Goal: Information Seeking & Learning: Learn about a topic

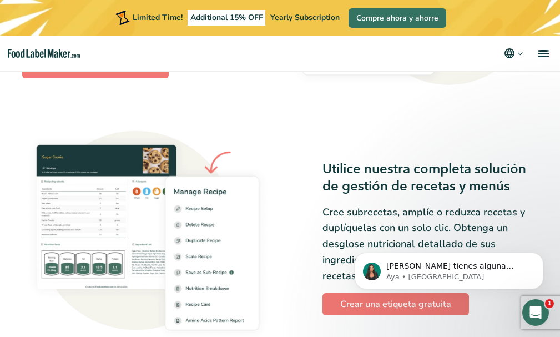
scroll to position [1166, 0]
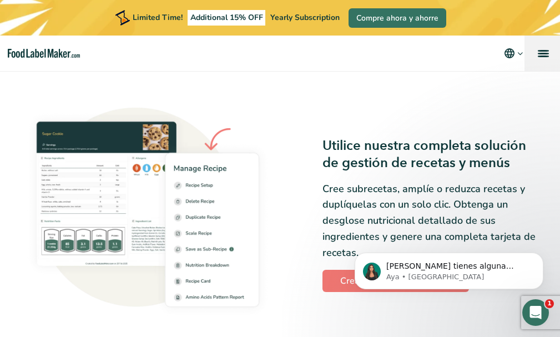
click at [548, 48] on link "menu" at bounding box center [543, 54] width 36 height 36
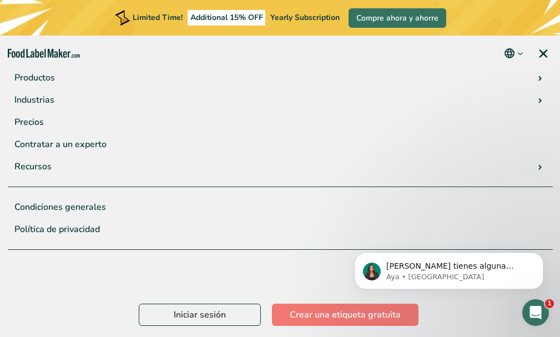
click at [522, 56] on icon "main navigation" at bounding box center [520, 53] width 8 height 8
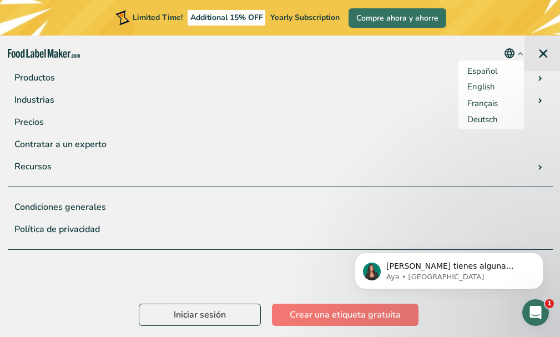
click at [542, 50] on link "menu" at bounding box center [543, 54] width 36 height 36
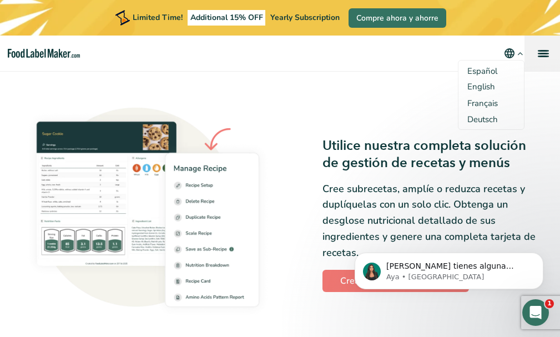
click at [542, 50] on span "menu" at bounding box center [543, 51] width 11 height 2
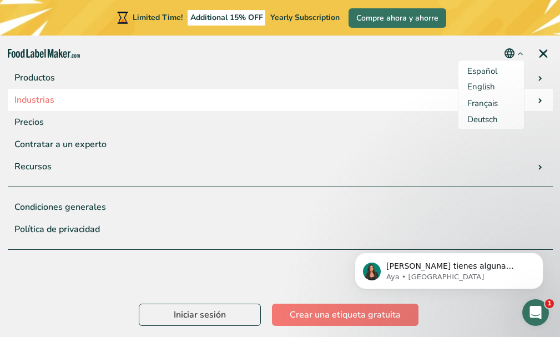
click at [49, 100] on link "Industrias" at bounding box center [280, 100] width 545 height 22
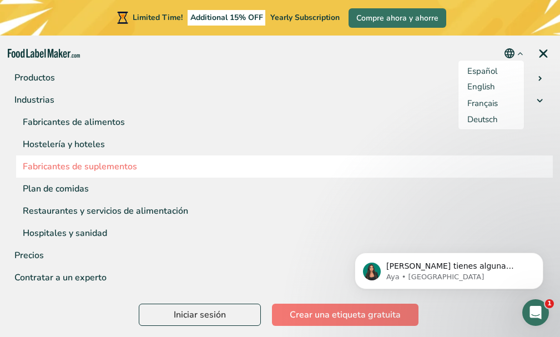
click at [98, 159] on link "Fabricantes de suplementos" at bounding box center [284, 166] width 537 height 22
click at [100, 166] on link "Fabricantes de suplementos" at bounding box center [284, 166] width 537 height 22
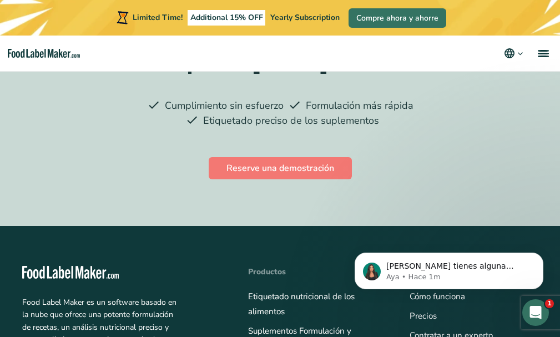
scroll to position [2888, 0]
